Goal: Task Accomplishment & Management: Use online tool/utility

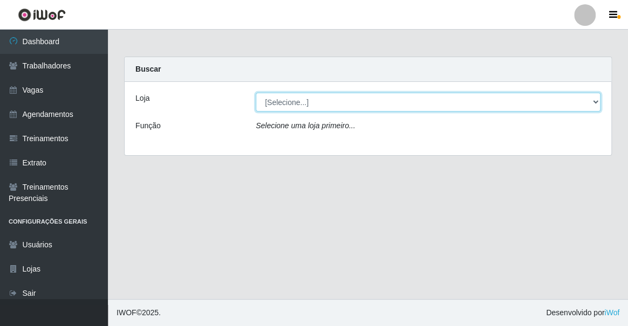
click at [335, 108] on select "[Selecione...] Famiglia Muccini - Ristorante João Pessoa" at bounding box center [428, 102] width 345 height 19
select select "267"
click at [256, 93] on select "[Selecione...] Famiglia Muccini - Ristorante João Pessoa" at bounding box center [428, 102] width 345 height 19
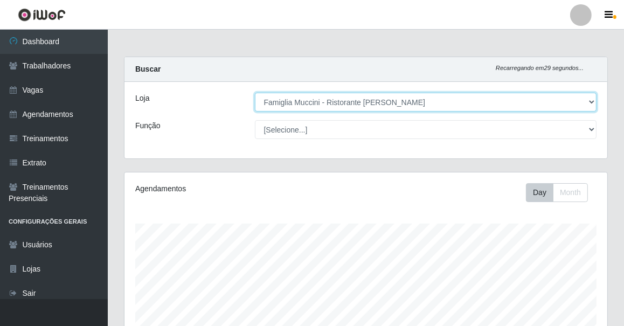
scroll to position [224, 483]
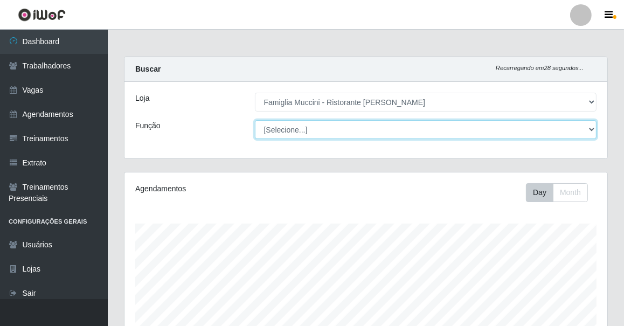
click at [287, 132] on select "[Selecione...] ASG ASG + ASG ++ Auxiliar de Cozinha Auxiliar de Cozinha + Auxil…" at bounding box center [426, 129] width 342 height 19
click at [288, 134] on select "[Selecione...] ASG ASG + ASG ++ Auxiliar de Cozinha Auxiliar de Cozinha + Auxil…" at bounding box center [426, 129] width 342 height 19
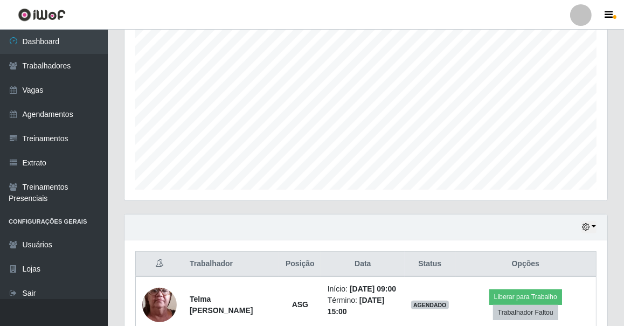
scroll to position [253, 0]
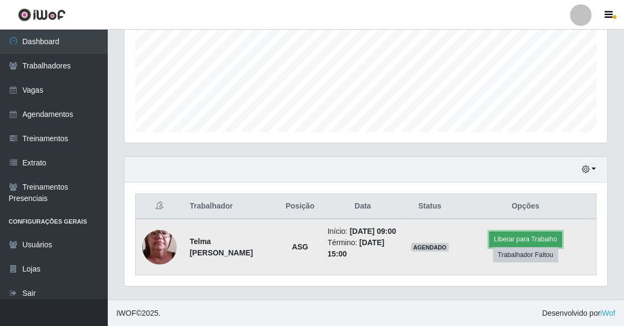
click at [521, 237] on button "Liberar para Trabalho" at bounding box center [526, 239] width 73 height 15
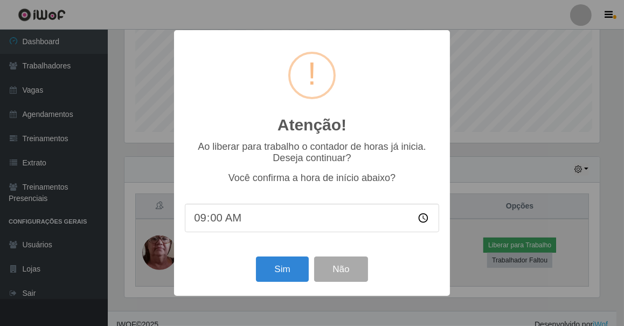
scroll to position [224, 478]
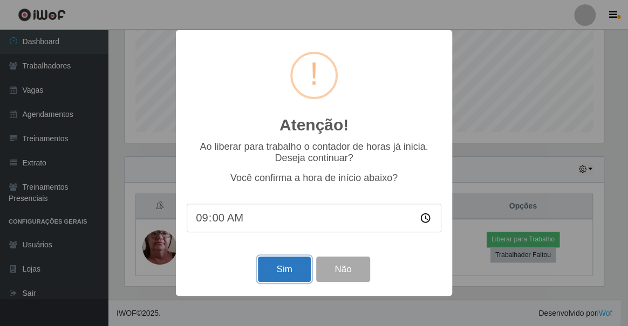
click at [280, 269] on button "Sim" at bounding box center [284, 269] width 52 height 25
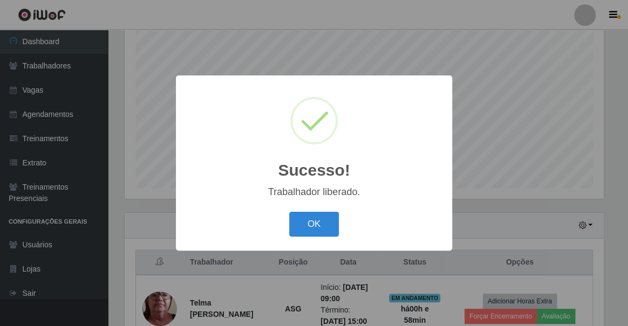
click at [129, 147] on div "Sucesso! × Trabalhador liberado. OK Cancel" at bounding box center [314, 163] width 628 height 326
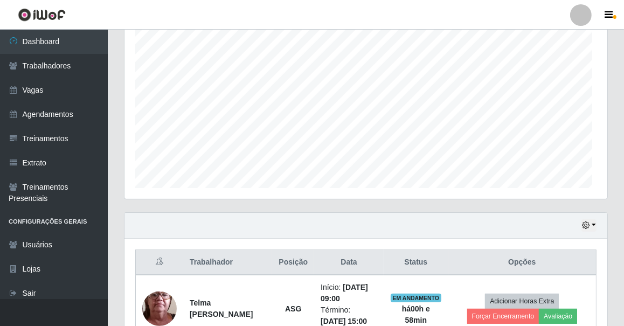
scroll to position [224, 483]
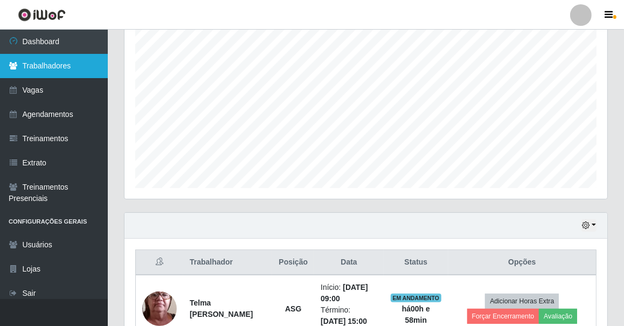
click at [73, 67] on link "Trabalhadores" at bounding box center [54, 66] width 108 height 24
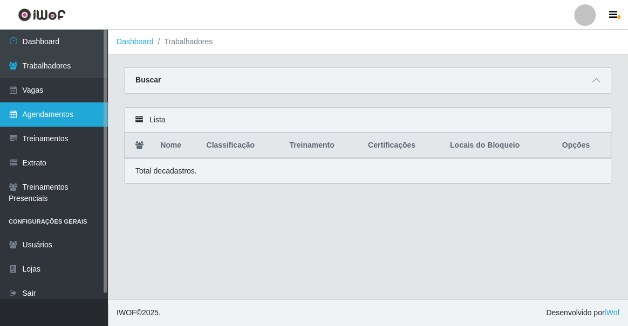
click at [70, 121] on link "Agendamentos" at bounding box center [54, 114] width 108 height 24
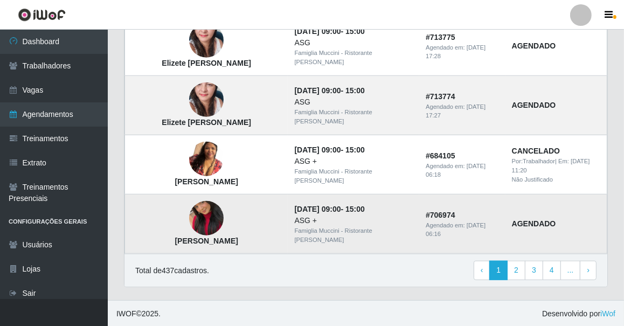
scroll to position [760, 0]
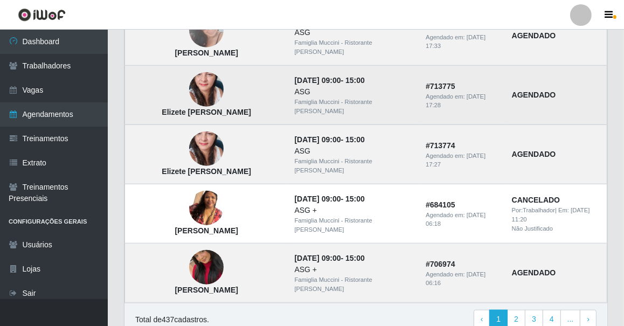
click at [197, 92] on img at bounding box center [206, 89] width 35 height 73
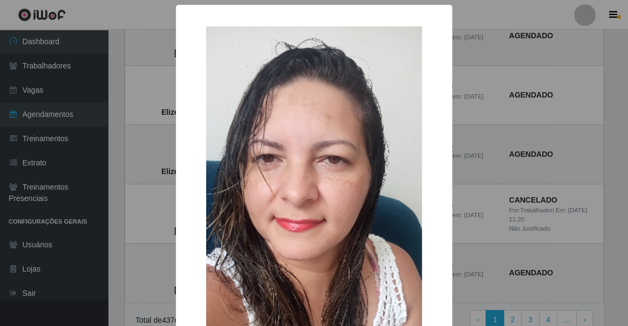
click at [148, 109] on div "× Elizete Augusto da Silva OK Cancel" at bounding box center [314, 163] width 628 height 326
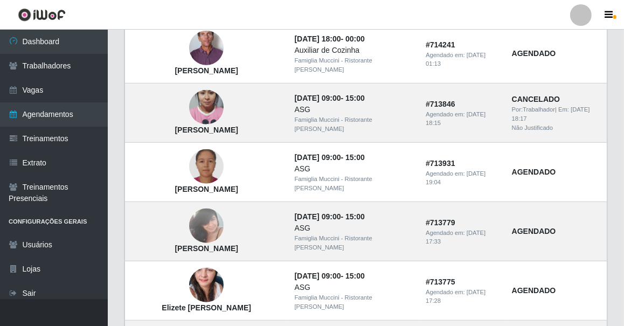
scroll to position [809, 0]
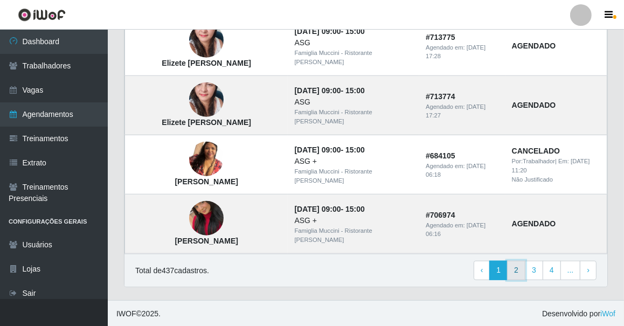
click at [520, 274] on link "2" at bounding box center [516, 270] width 18 height 19
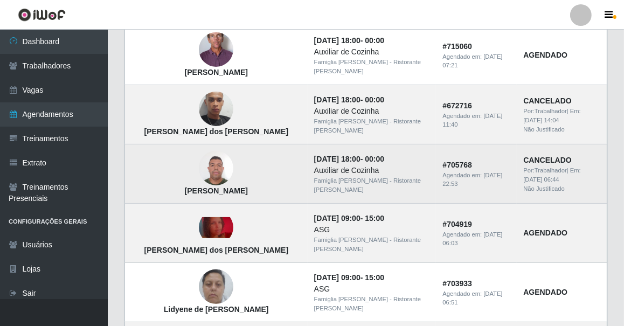
scroll to position [294, 0]
